Goal: Task Accomplishment & Management: Complete application form

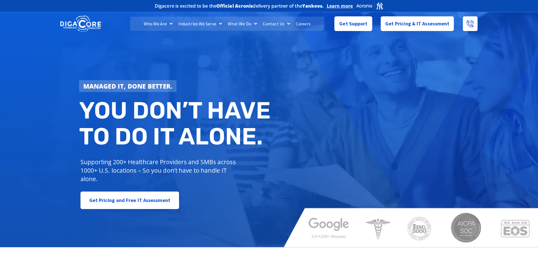
click at [305, 23] on link "Careers" at bounding box center [303, 24] width 21 height 14
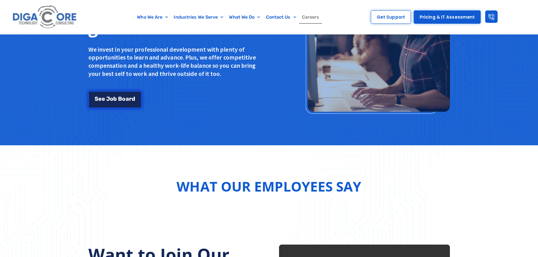
scroll to position [515, 0]
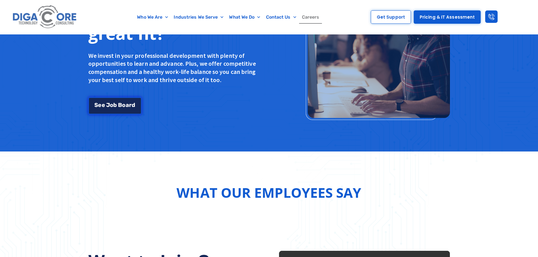
click at [132, 97] on div "S e e J o b B o a r d" at bounding box center [114, 103] width 53 height 17
click at [127, 103] on span "a" at bounding box center [126, 105] width 3 height 6
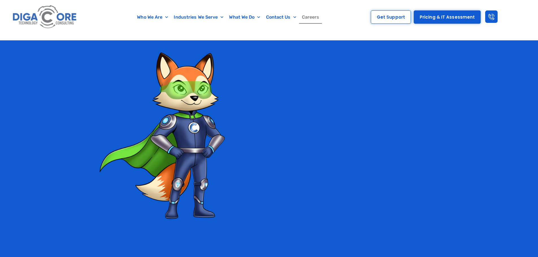
scroll to position [994, 0]
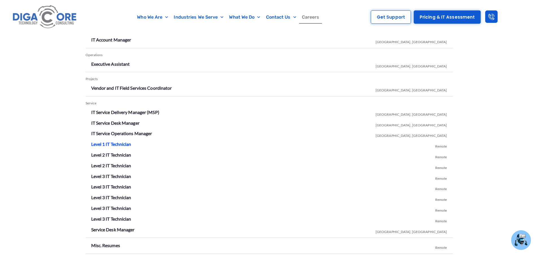
click at [120, 146] on link "Level 1 IT Technician" at bounding box center [111, 143] width 40 height 5
